Goal: Navigation & Orientation: Find specific page/section

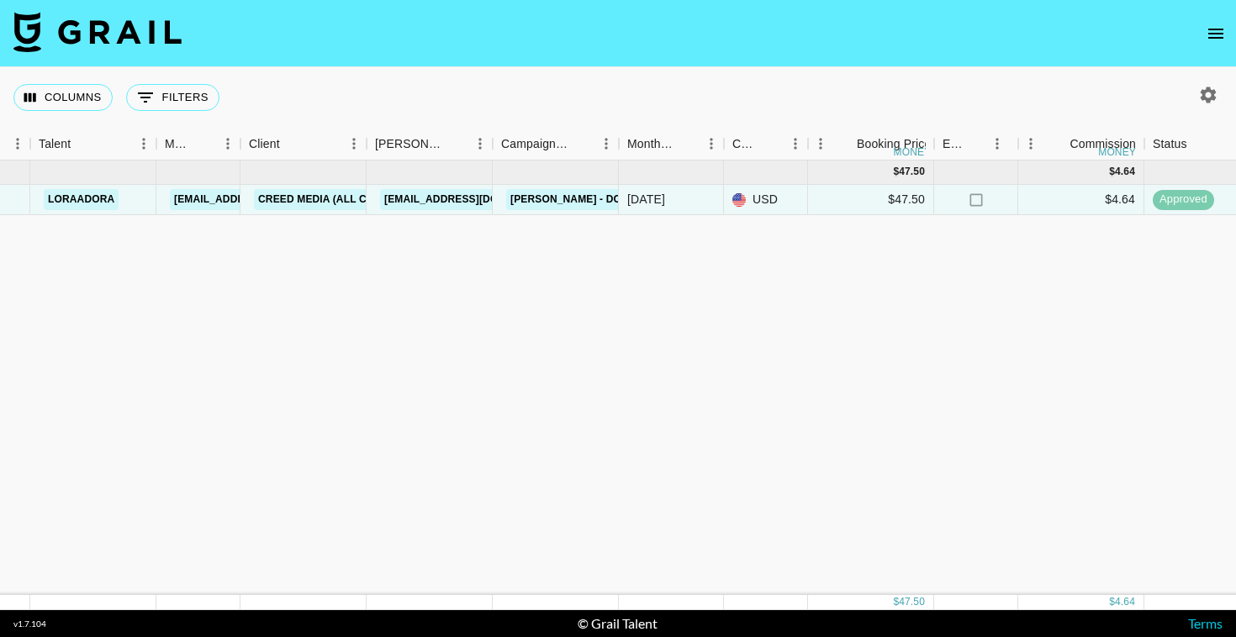
scroll to position [0, 518]
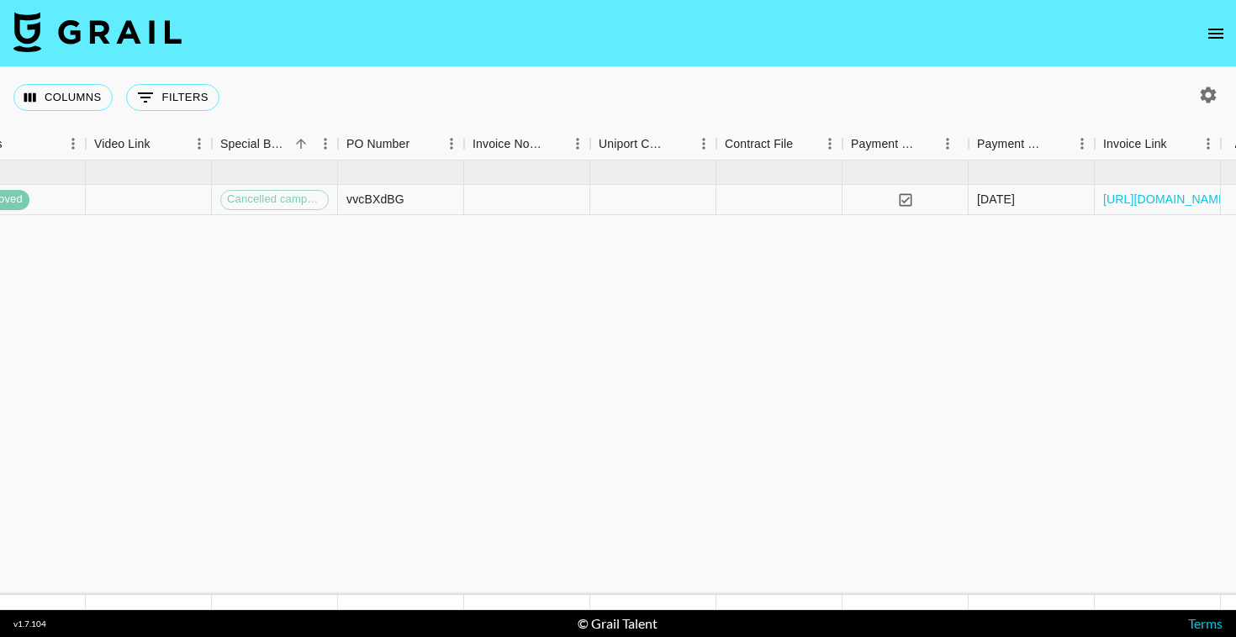
scroll to position [0, 1555]
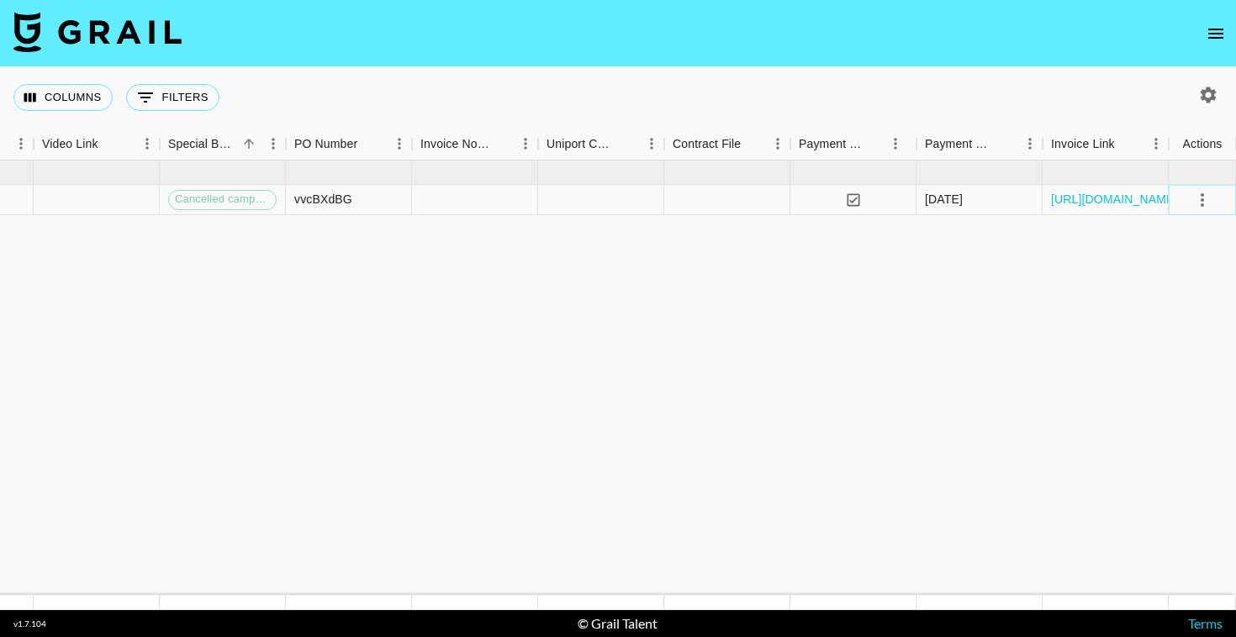
click at [1205, 200] on icon "select merge strategy" at bounding box center [1202, 200] width 20 height 20
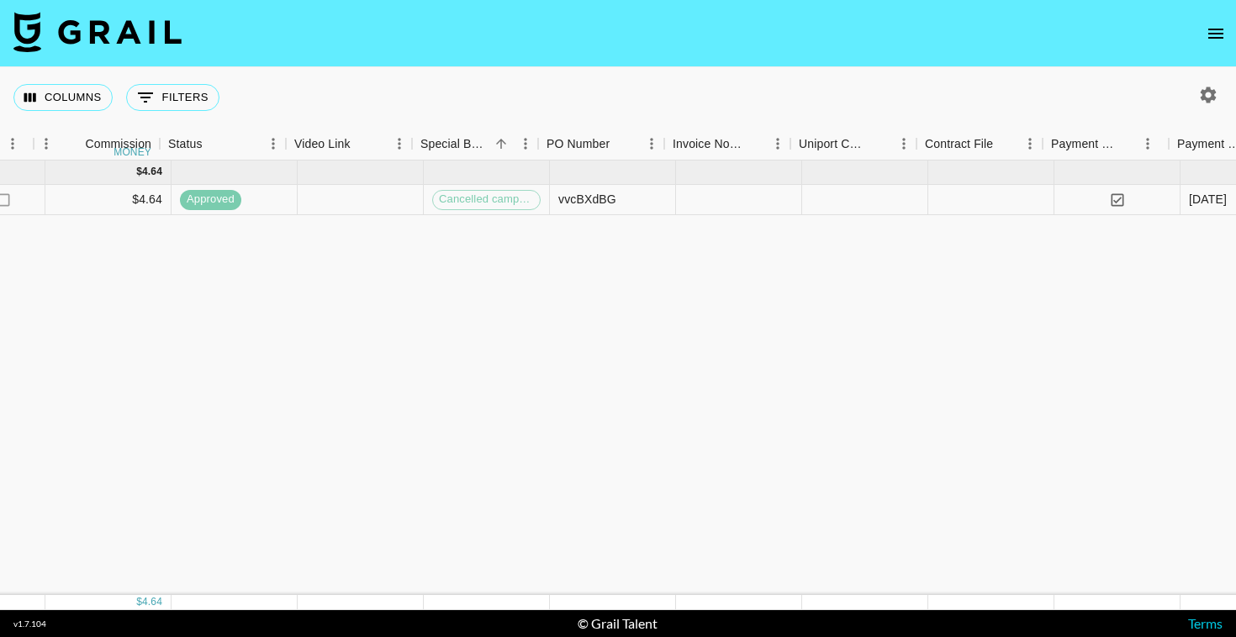
scroll to position [0, 1313]
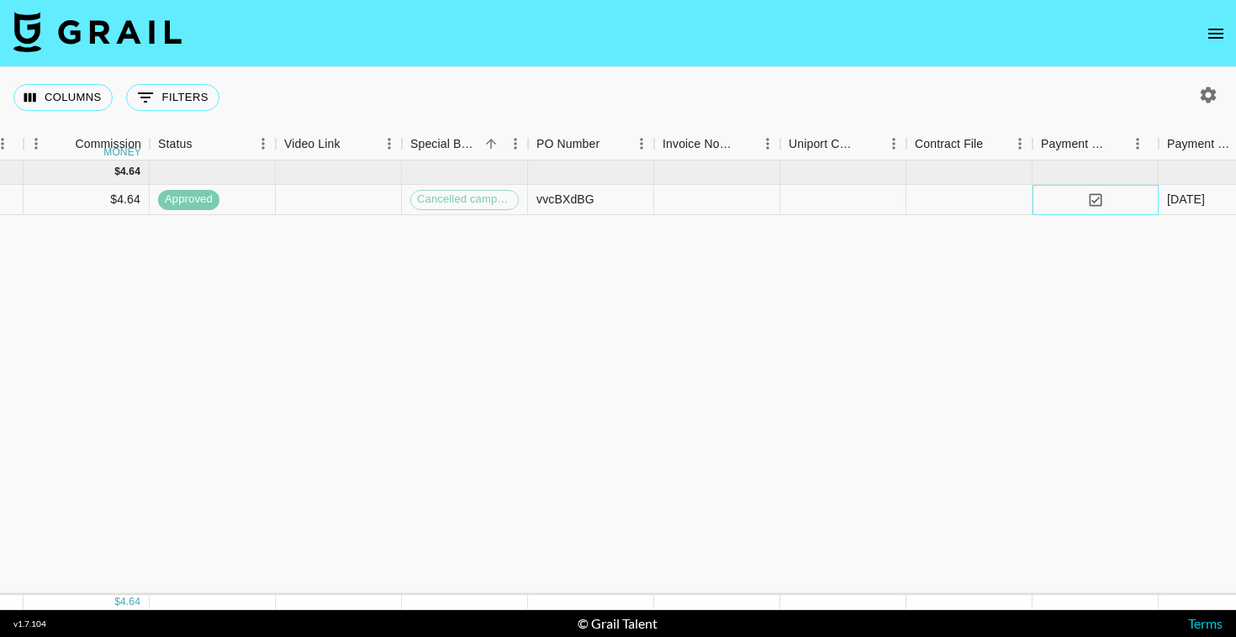
click at [1094, 200] on icon "yes" at bounding box center [1095, 200] width 17 height 17
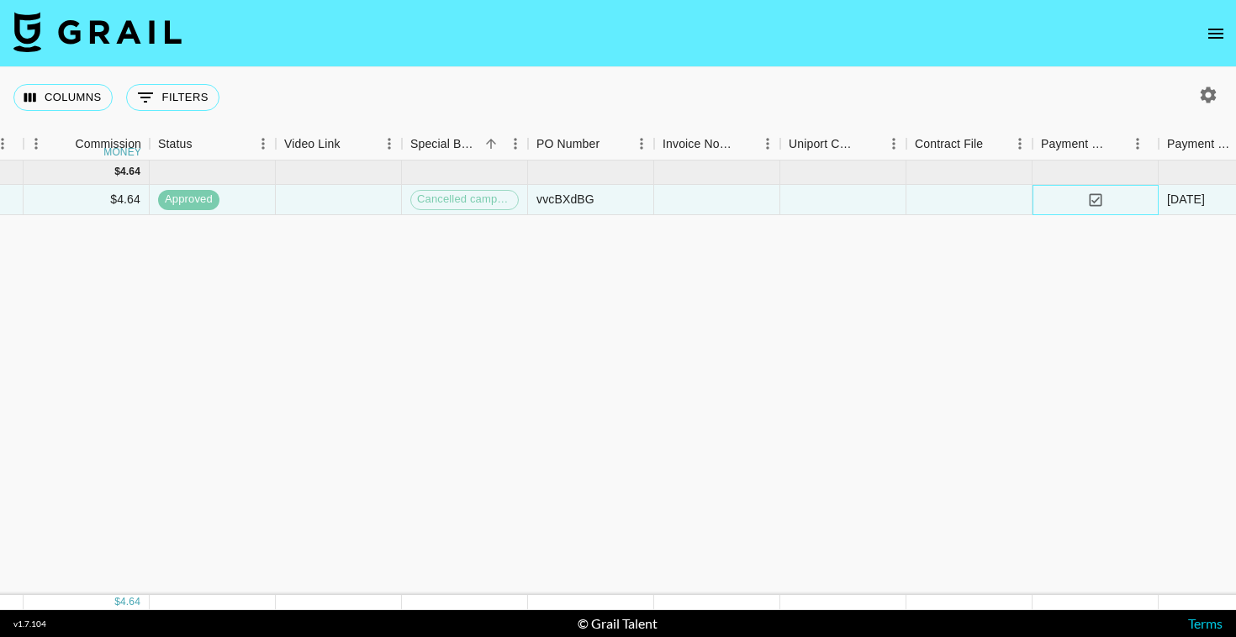
click at [1094, 200] on icon "yes" at bounding box center [1095, 200] width 17 height 17
click at [958, 294] on div "Sep '25 ( 1 ) $ 47.50 $ 4.64 recUa7KVZwFS3IDMR loraadora aino.laasonen@grail-ta…" at bounding box center [82, 378] width 2791 height 435
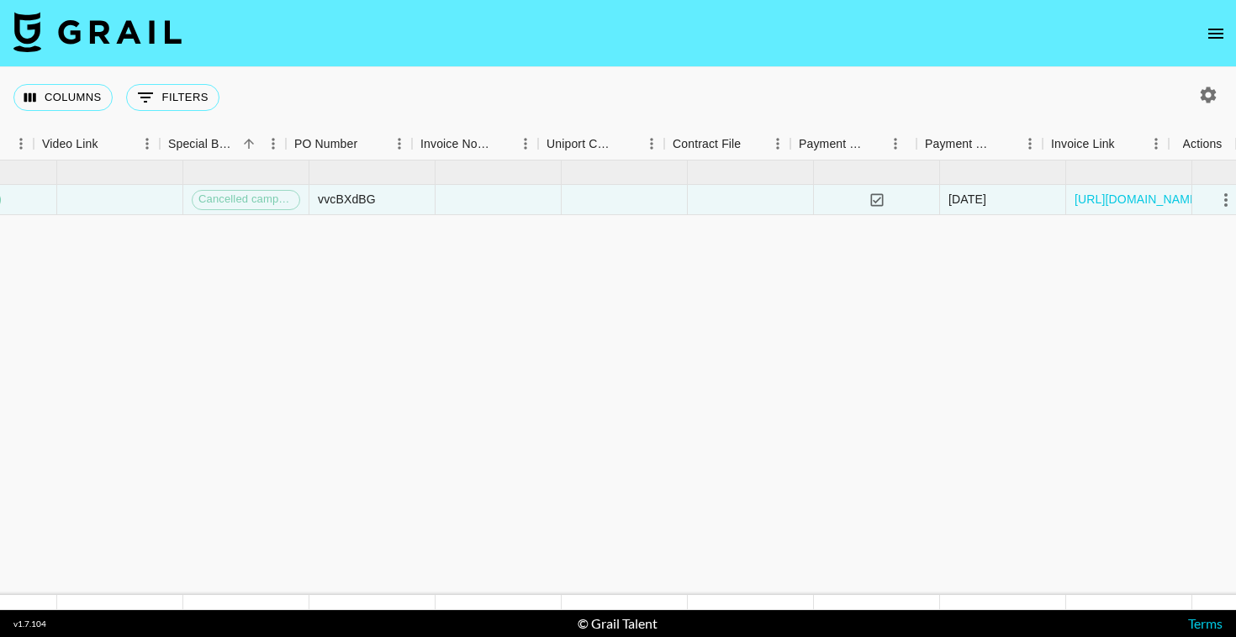
scroll to position [0, 1555]
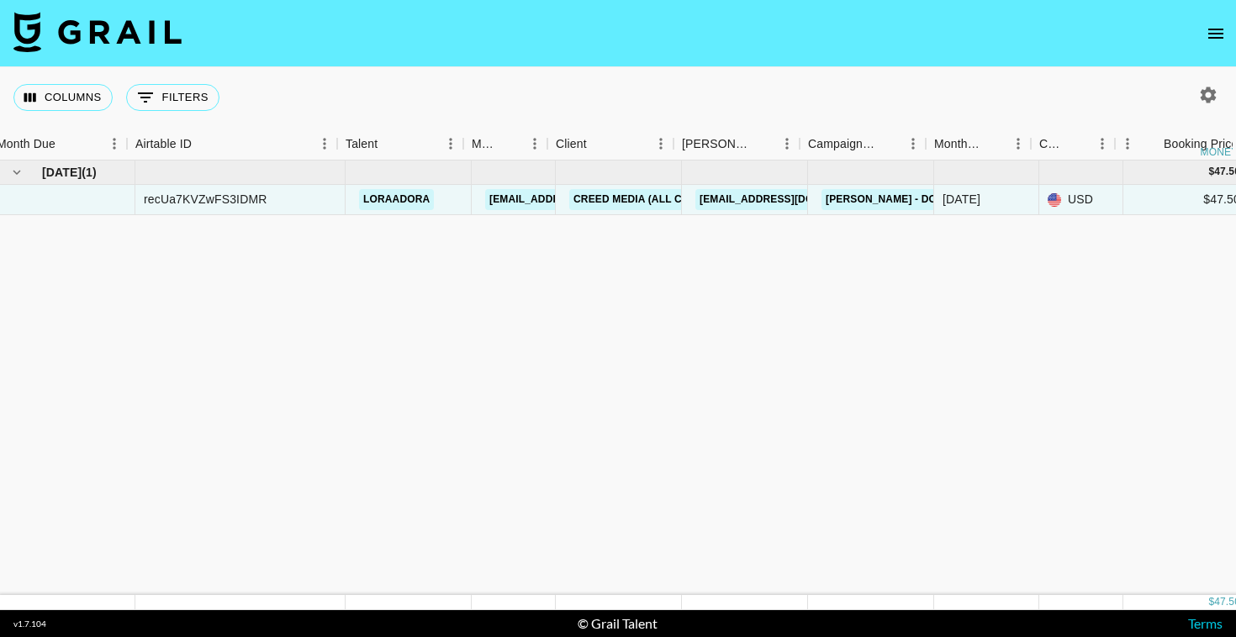
scroll to position [0, 0]
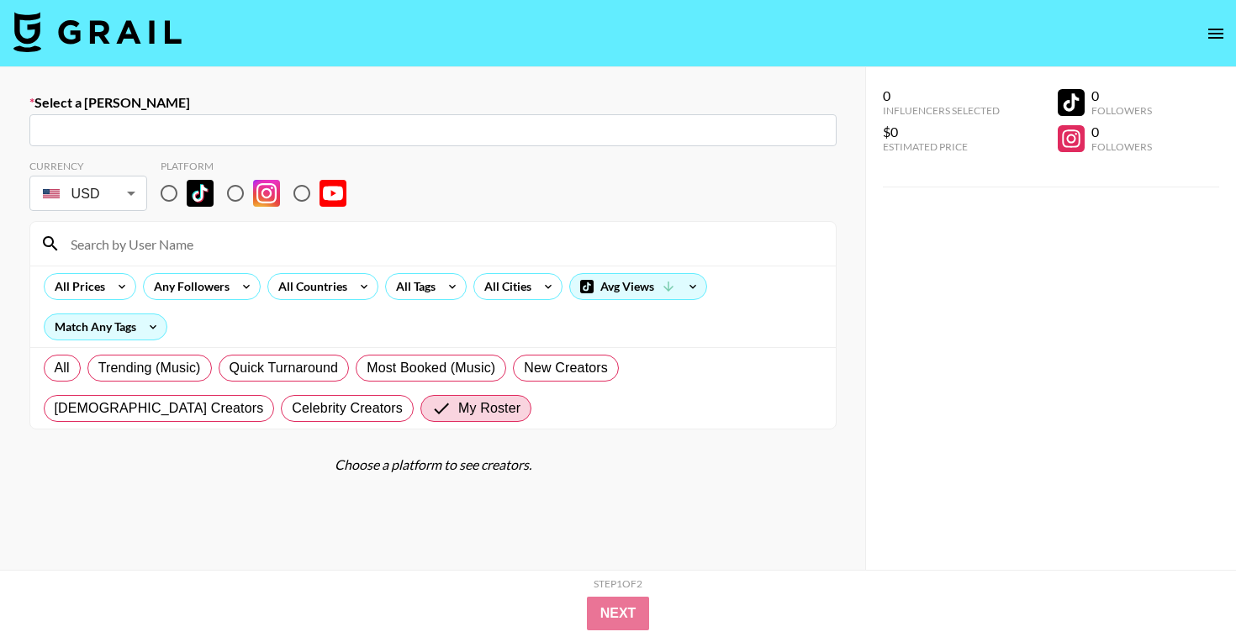
select select "id"
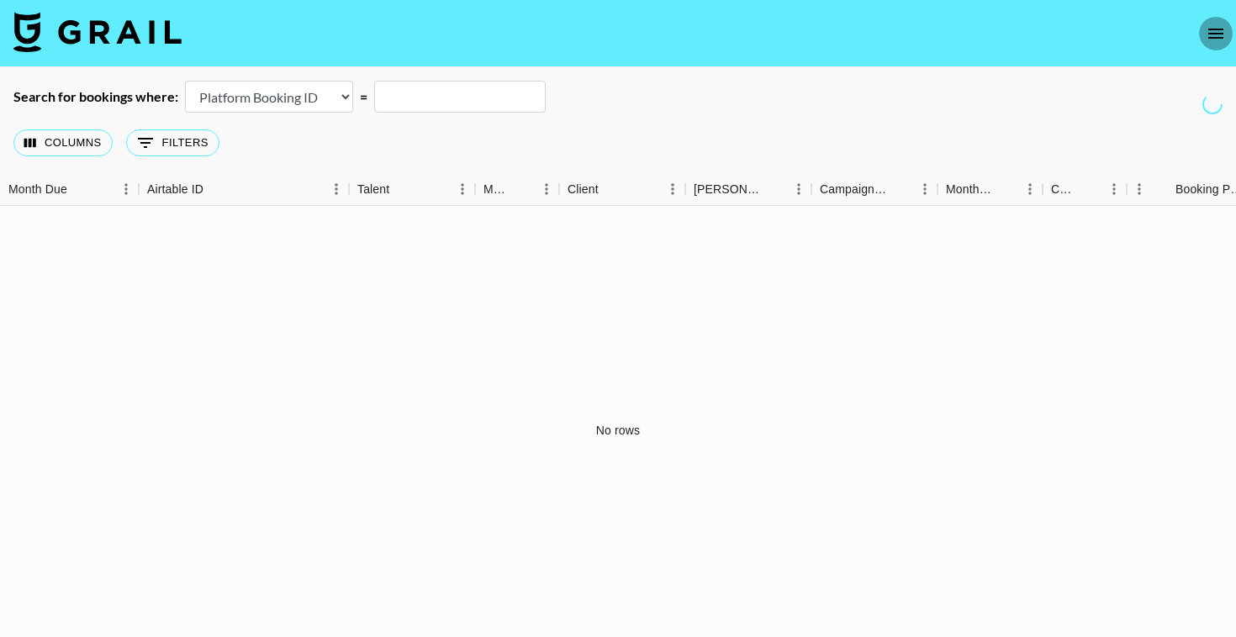
click at [1208, 30] on icon "open drawer" at bounding box center [1216, 34] width 20 height 20
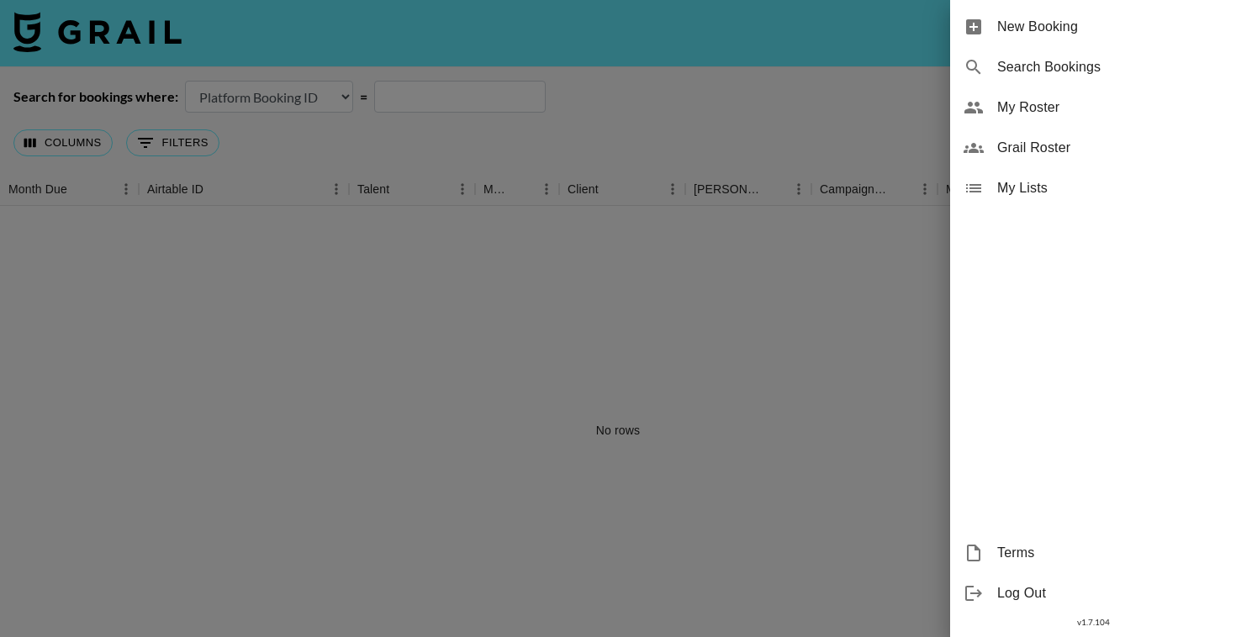
drag, startPoint x: 1059, startPoint y: 31, endPoint x: 799, endPoint y: 410, distance: 459.7
click at [799, 410] on div "New Booking Search Bookings My Roster Grail Roster My Lists Terms Log Out v 1.7…" at bounding box center [618, 318] width 1236 height 637
click at [357, 57] on div at bounding box center [618, 318] width 1236 height 637
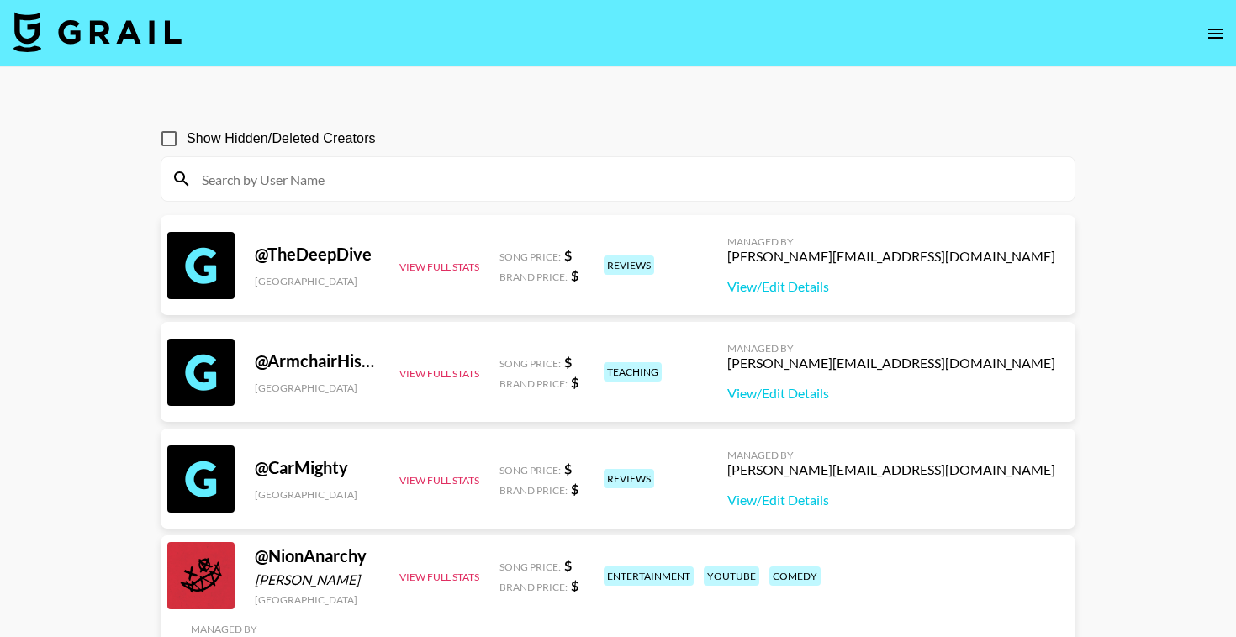
select select "id"
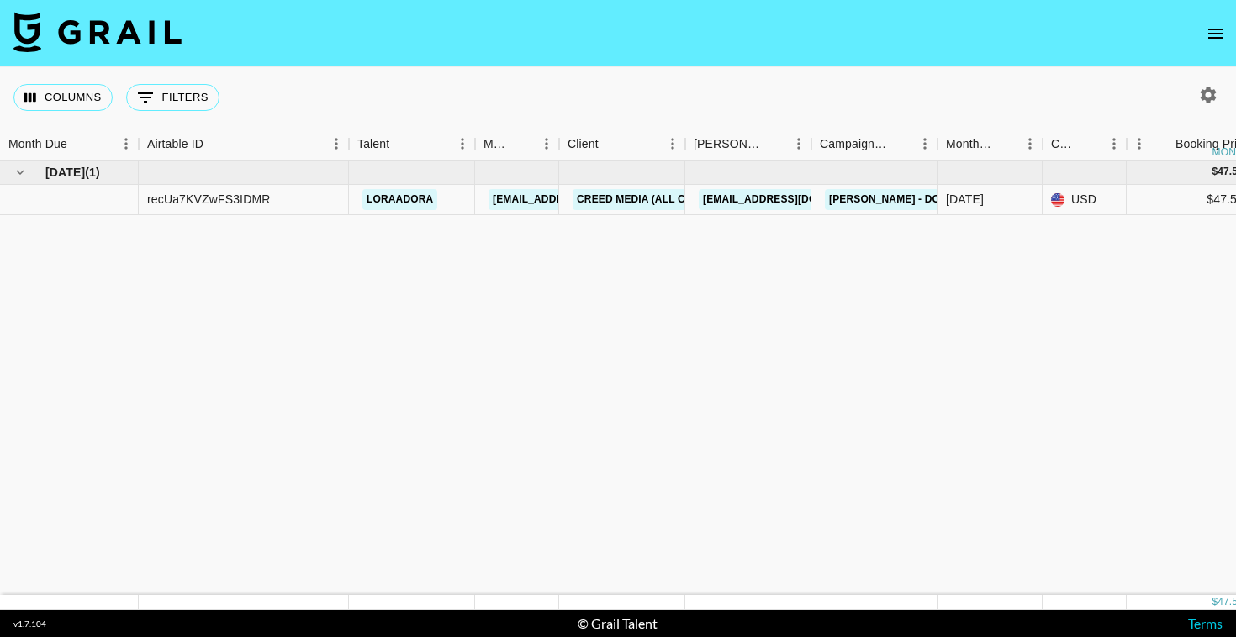
click at [1215, 35] on icon "open drawer" at bounding box center [1216, 34] width 20 height 20
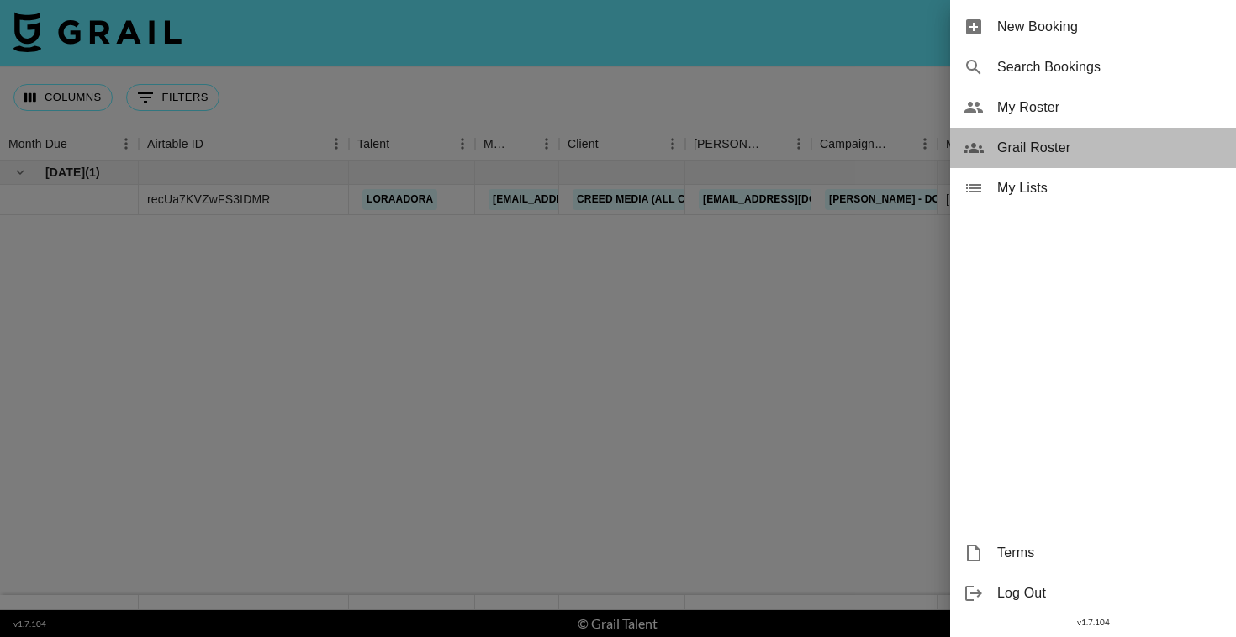
click at [1073, 147] on span "Grail Roster" at bounding box center [1109, 148] width 225 height 20
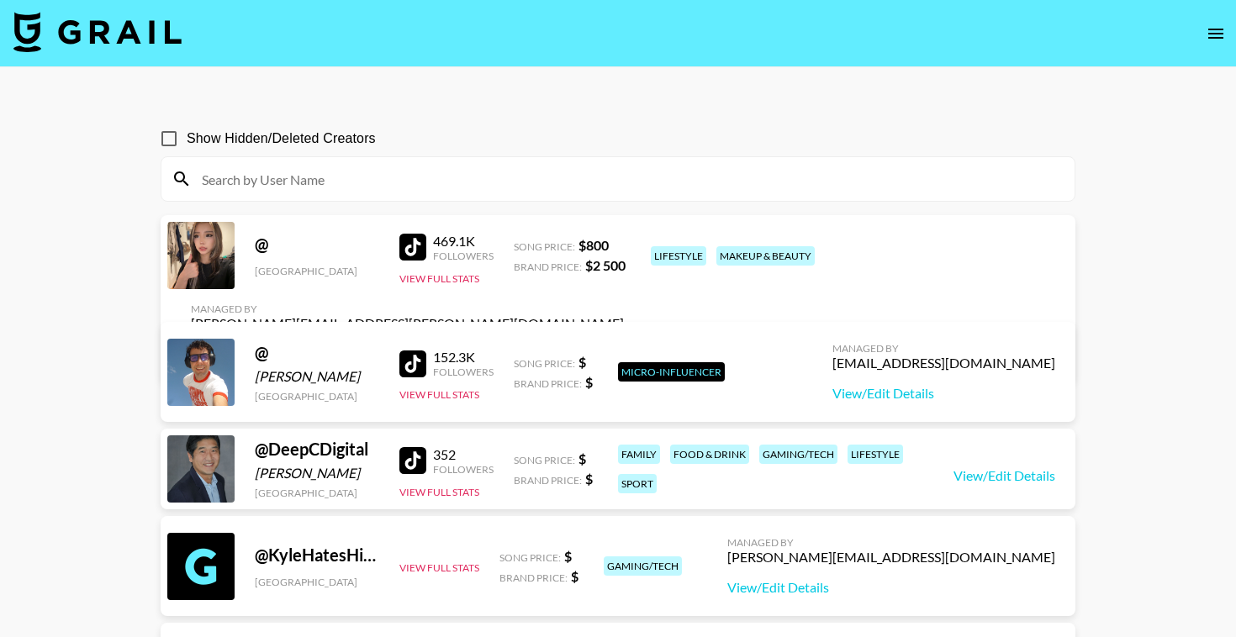
click at [387, 171] on input at bounding box center [628, 179] width 873 height 27
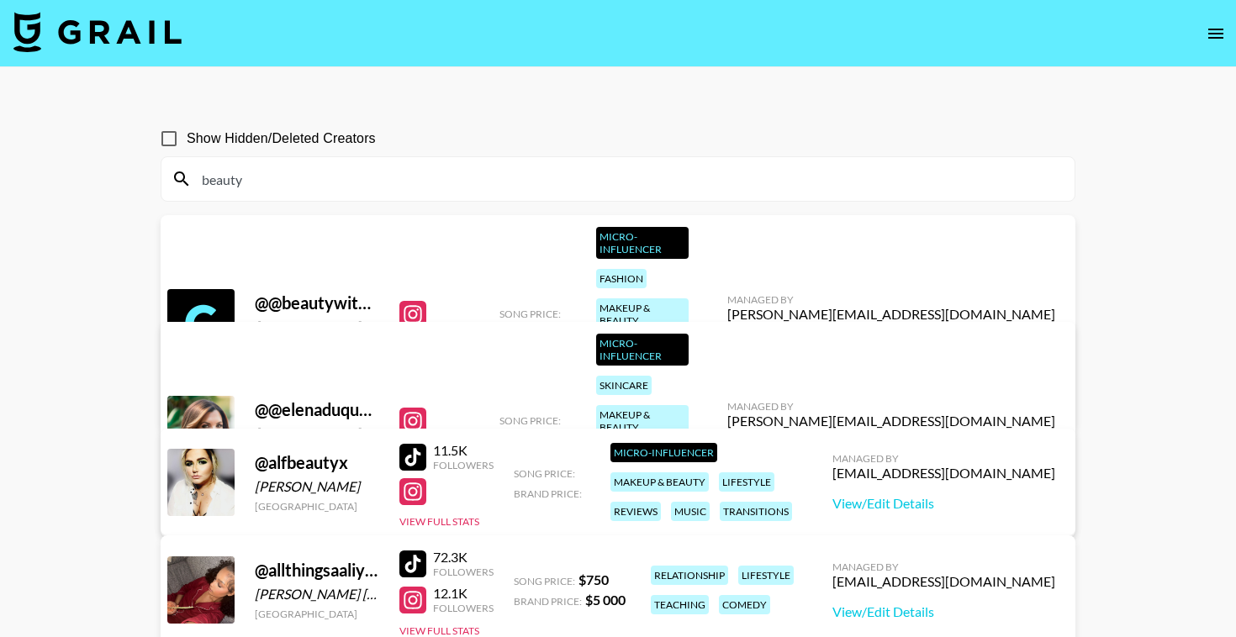
click at [224, 178] on input "beauty" at bounding box center [628, 179] width 873 height 27
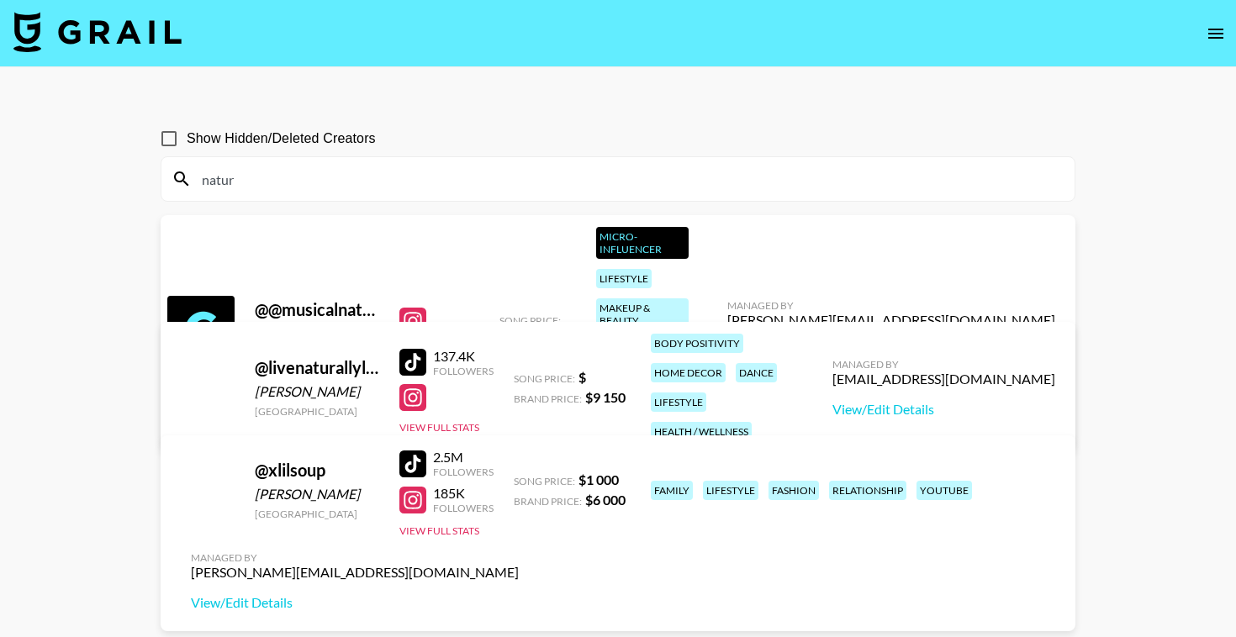
type input "natura"
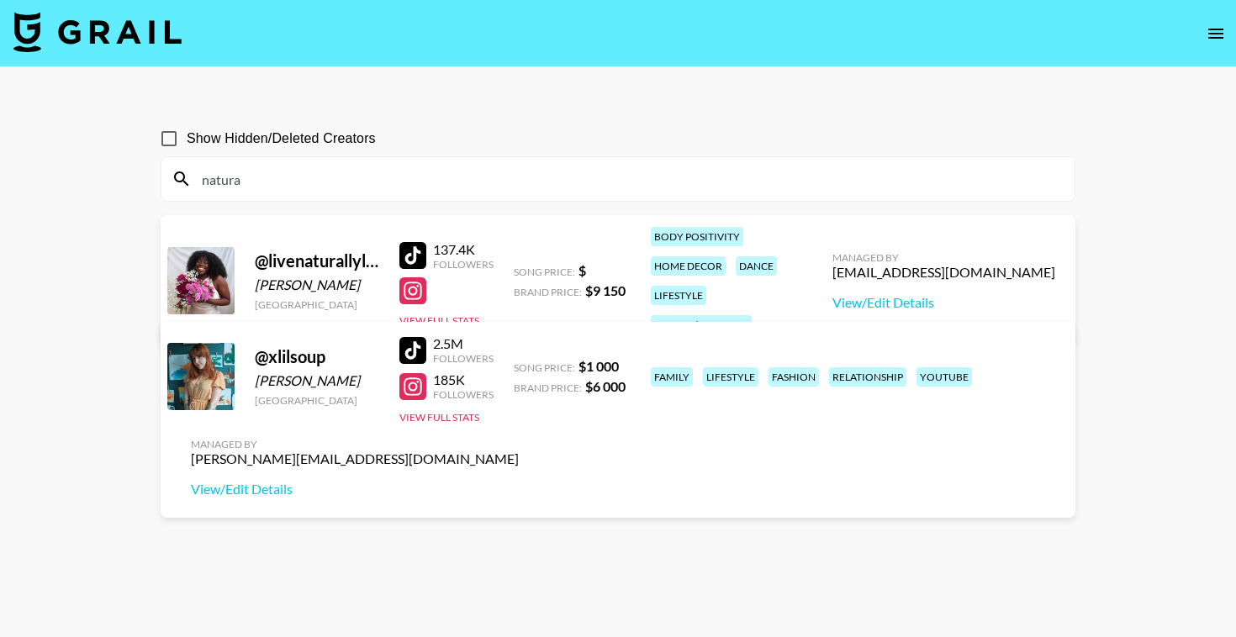
click at [218, 181] on input "natura" at bounding box center [628, 179] width 873 height 27
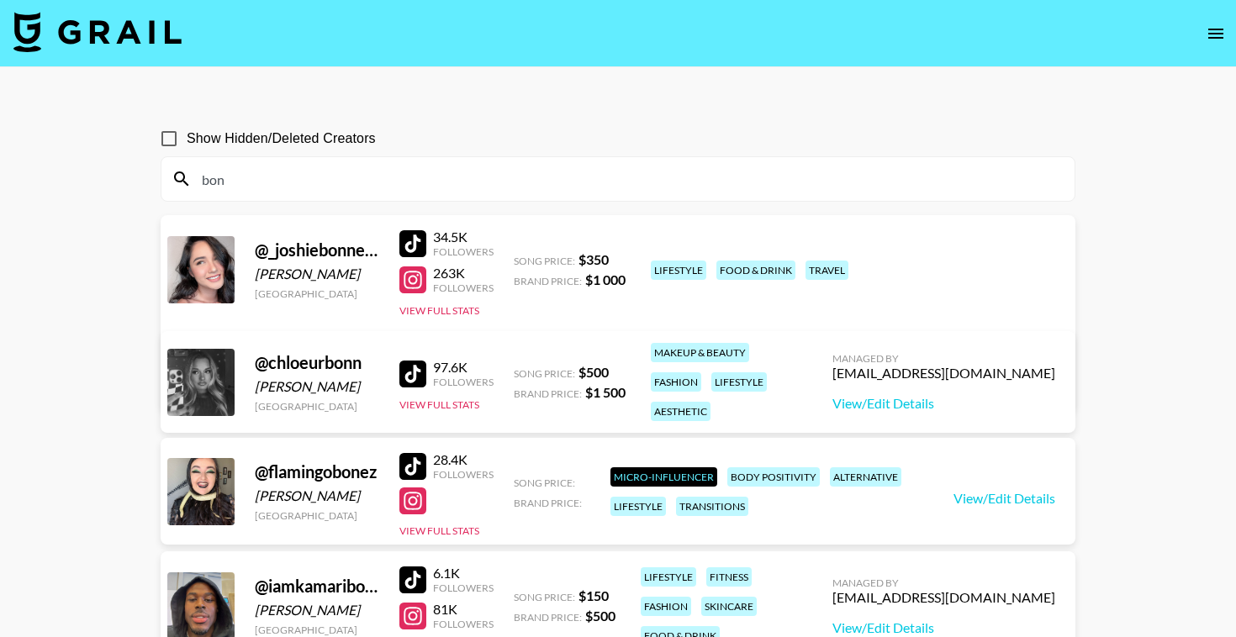
click at [222, 182] on input "bon" at bounding box center [628, 179] width 873 height 27
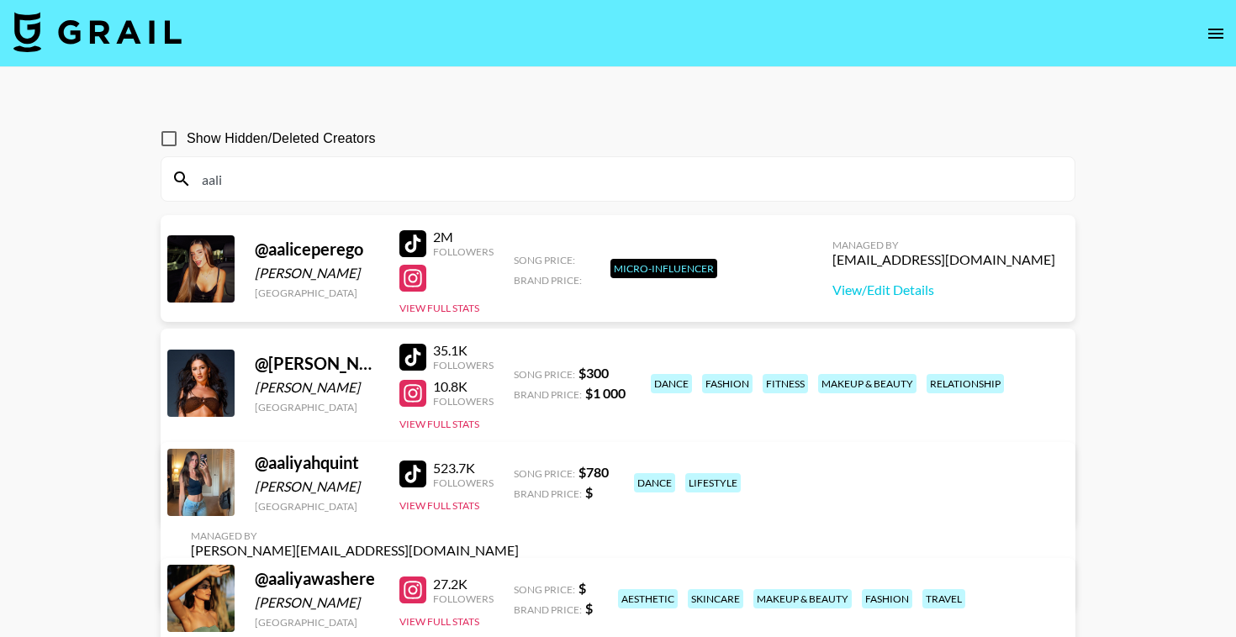
click at [220, 179] on input "aali" at bounding box center [628, 179] width 873 height 27
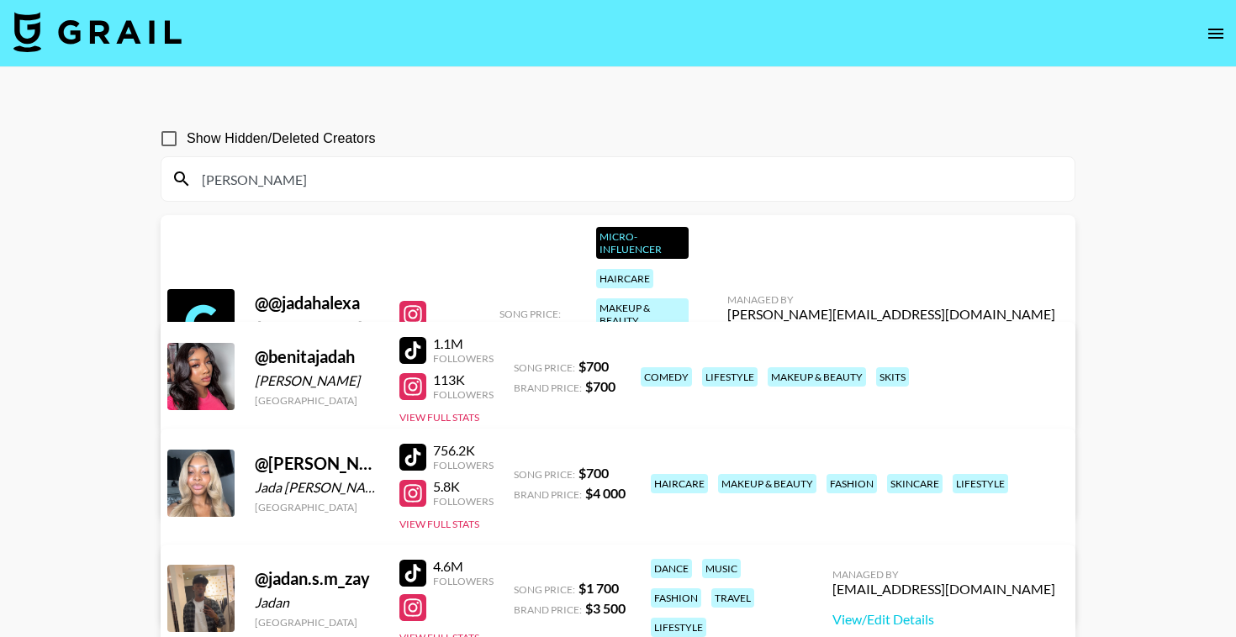
type input "[PERSON_NAME]"
